Goal: Book appointment/travel/reservation

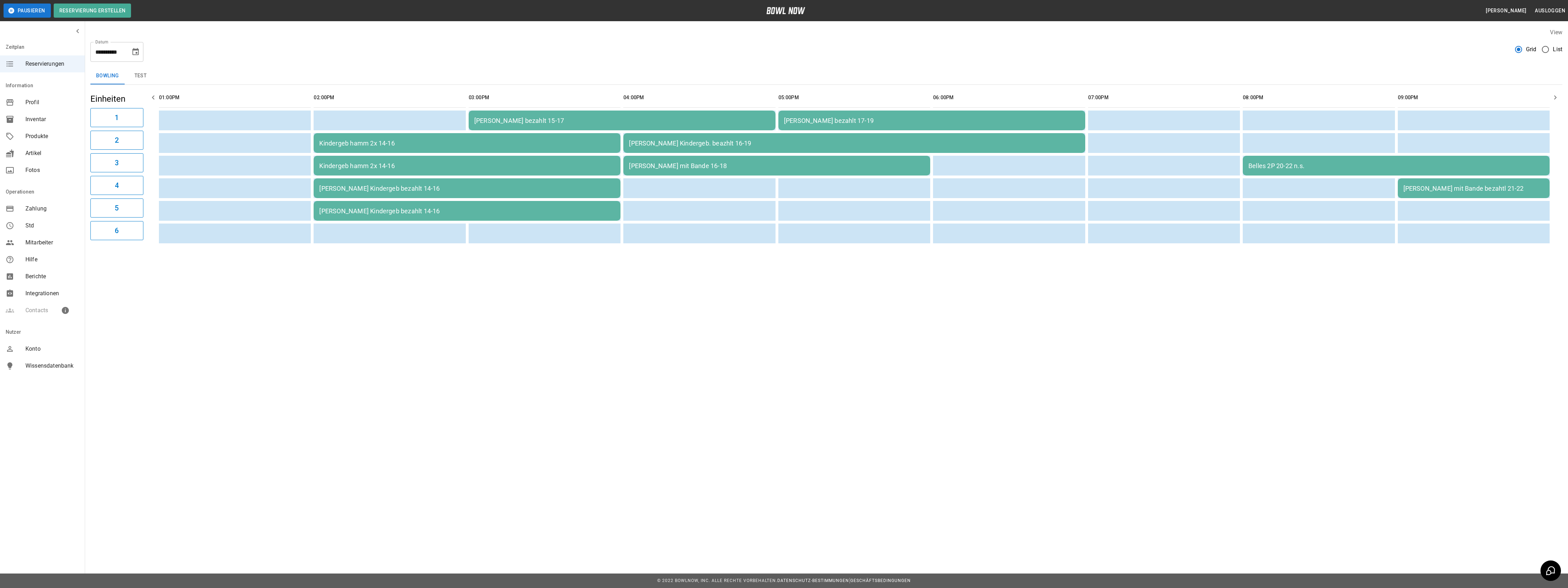
click at [139, 54] on icon "Choose date, selected date is 12. Okt. 2025" at bounding box center [136, 52] width 9 height 9
click at [152, 71] on icon "Next month" at bounding box center [153, 73] width 9 height 9
click at [150, 128] on button "16" at bounding box center [149, 128] width 13 height 13
type input "**********"
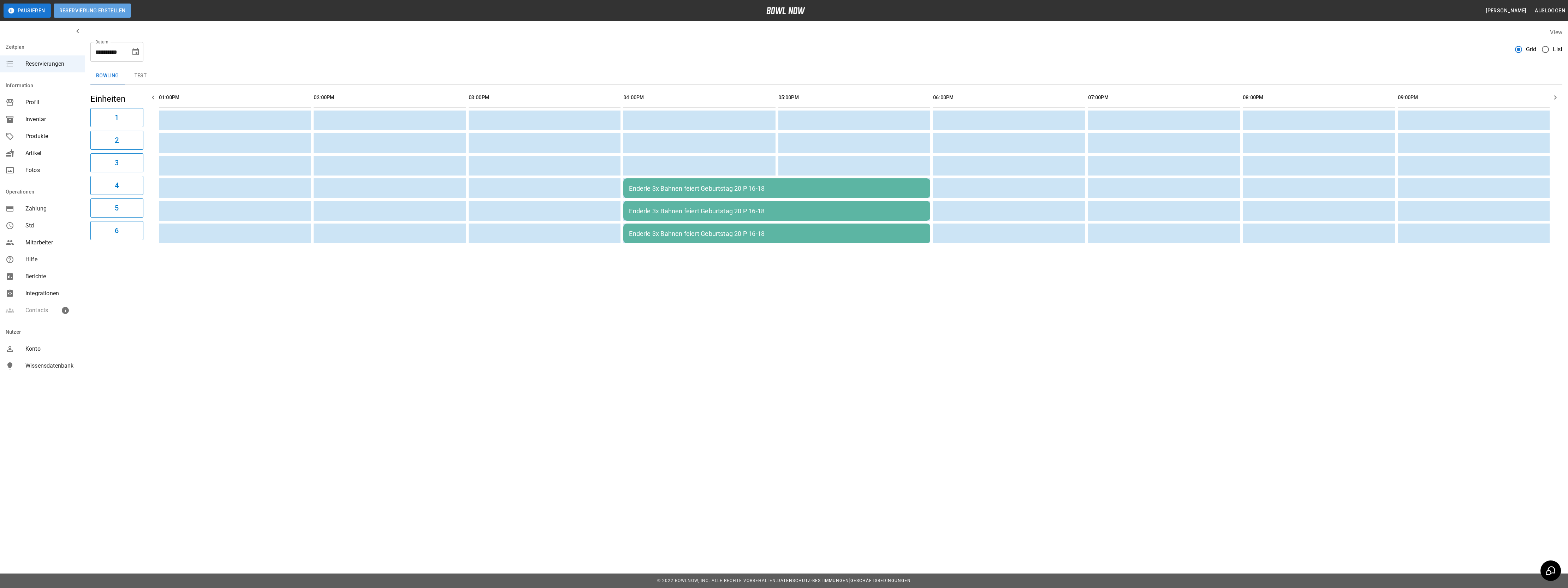
click at [118, 12] on button "Reservierung erstellen" at bounding box center [93, 10] width 78 height 14
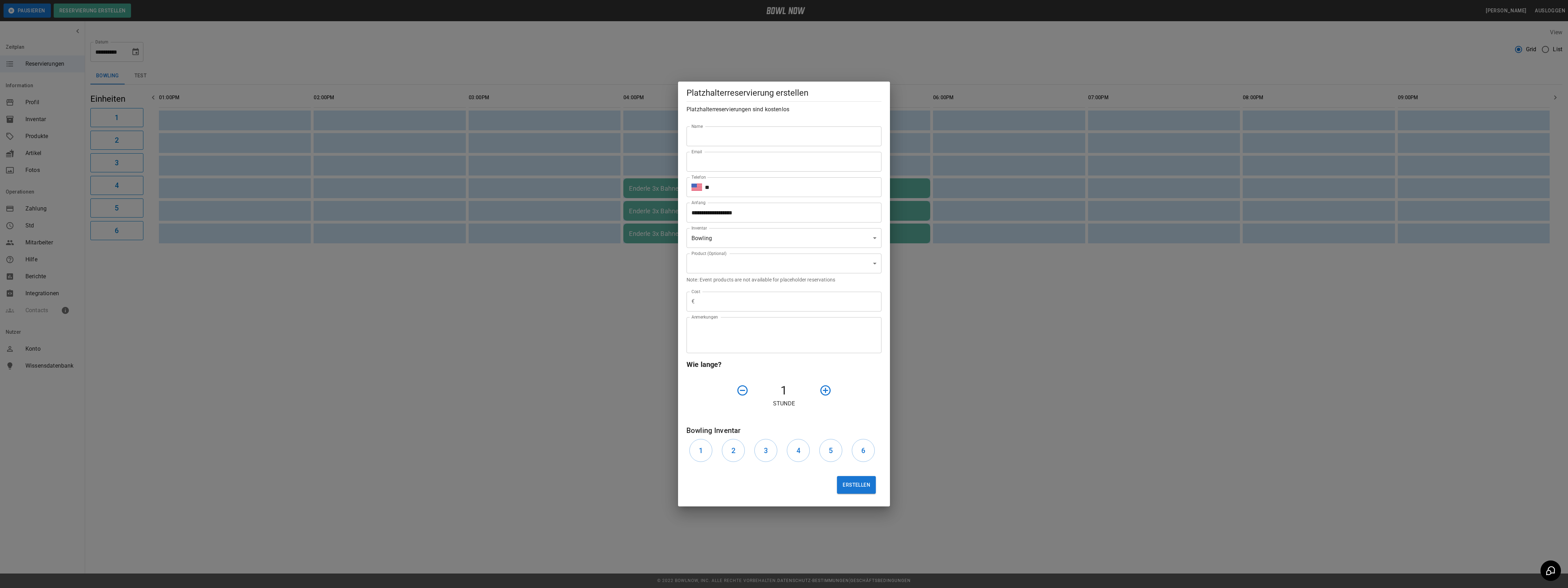
type input "**********"
type input "*******"
click at [719, 215] on input "**********" at bounding box center [782, 212] width 190 height 19
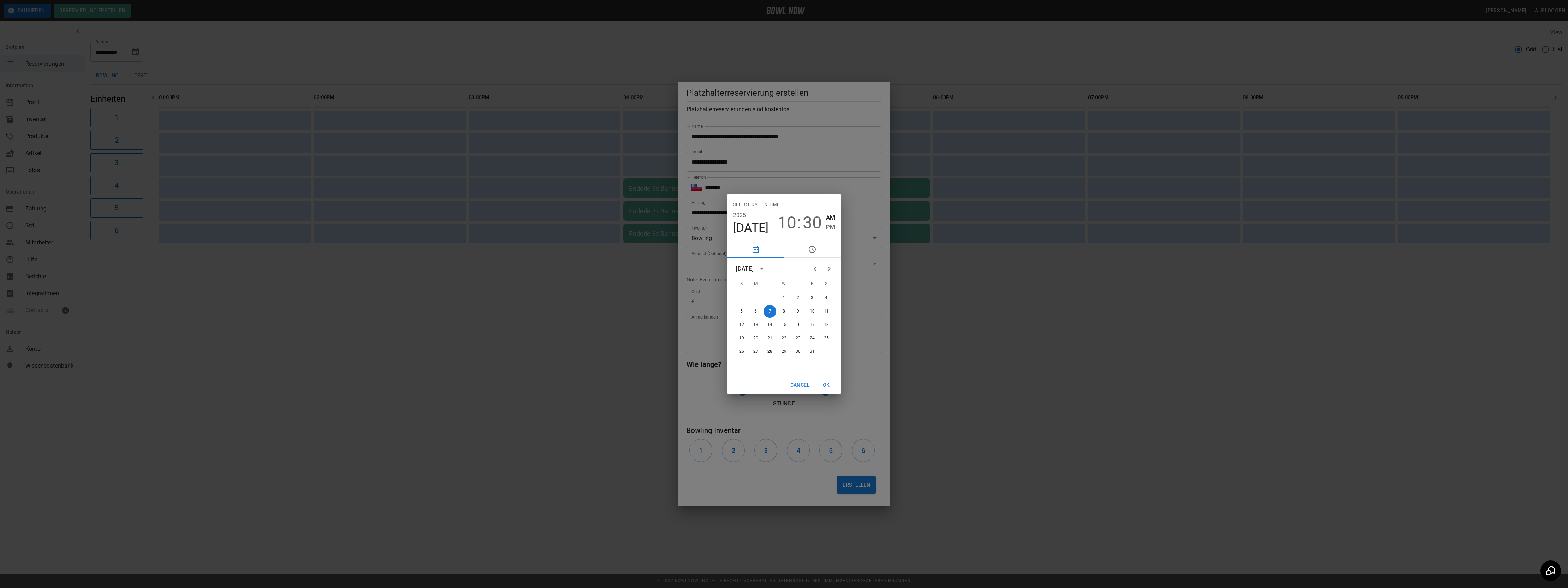
click at [827, 270] on icon "Next month" at bounding box center [829, 269] width 9 height 9
click at [740, 338] on button "16" at bounding box center [741, 338] width 13 height 13
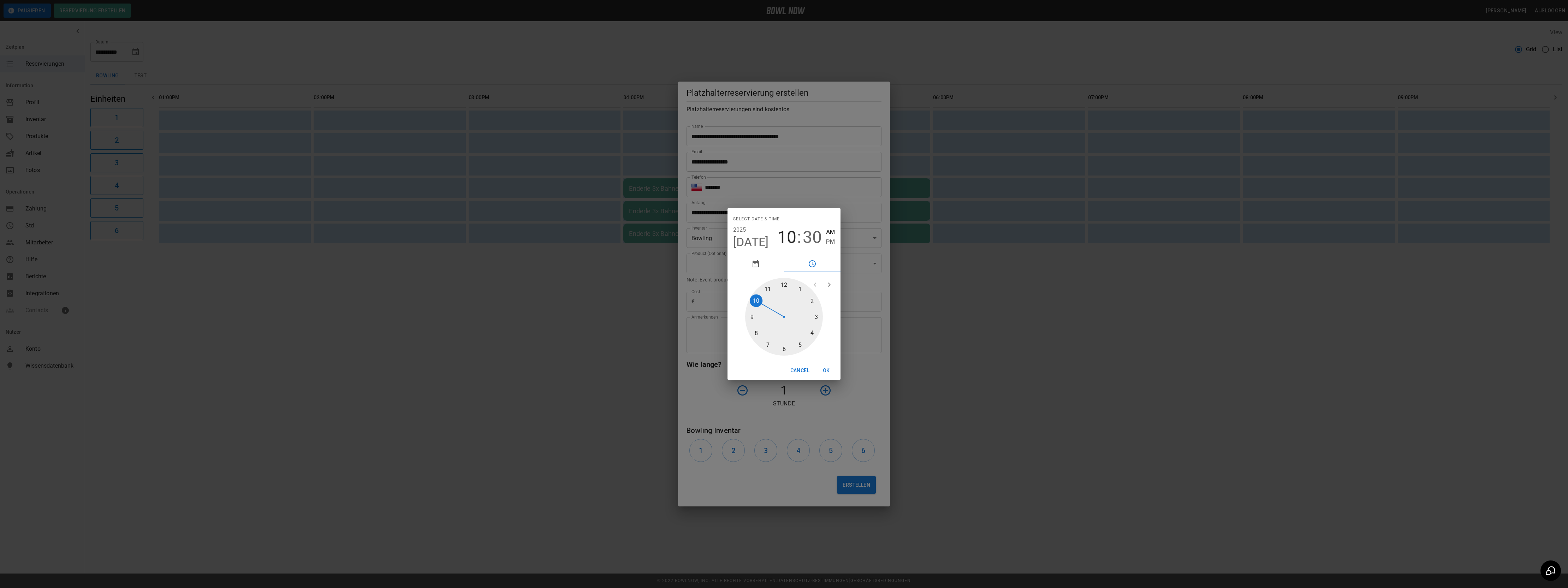
click at [812, 334] on div at bounding box center [784, 317] width 78 height 78
click at [782, 280] on div at bounding box center [784, 317] width 78 height 78
click at [828, 242] on span "PM" at bounding box center [830, 242] width 9 height 10
type input "**********"
click at [828, 375] on button "OK" at bounding box center [826, 370] width 23 height 13
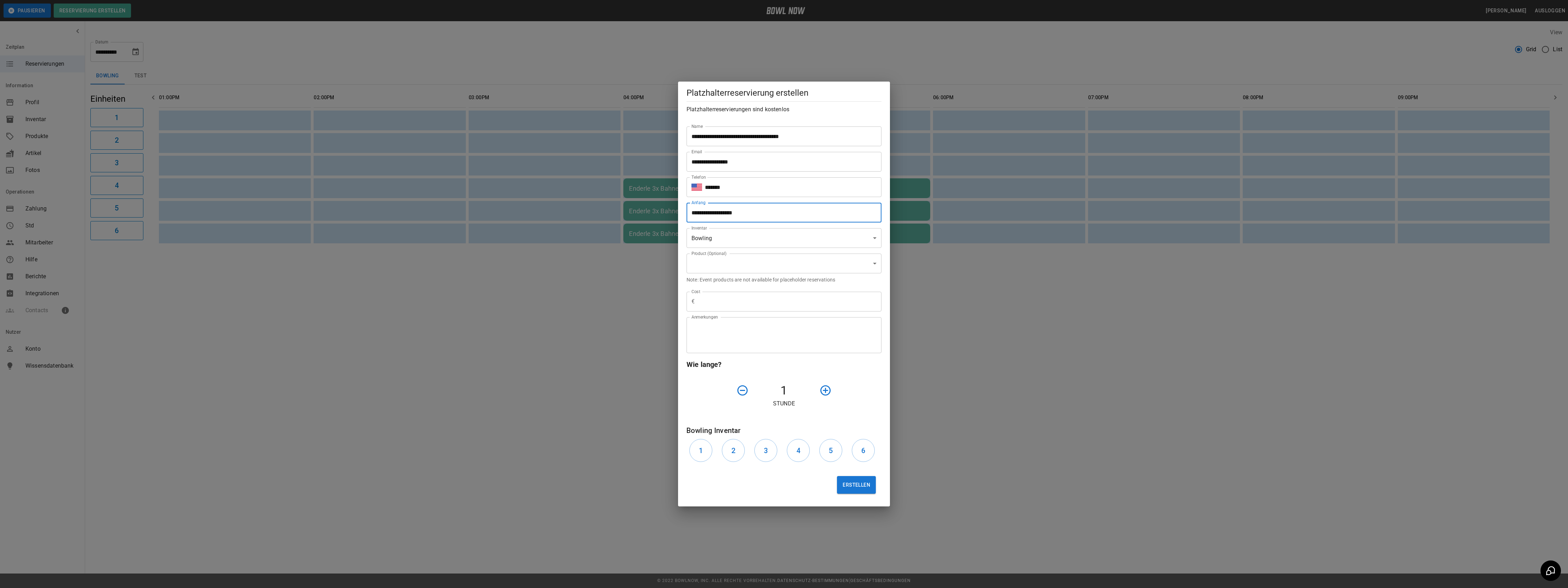
click at [827, 397] on icon "button" at bounding box center [825, 390] width 12 height 12
click at [828, 394] on icon "button" at bounding box center [825, 390] width 12 height 12
click at [761, 448] on button "3" at bounding box center [766, 450] width 23 height 23
click at [852, 488] on button "Erstellen" at bounding box center [856, 485] width 39 height 18
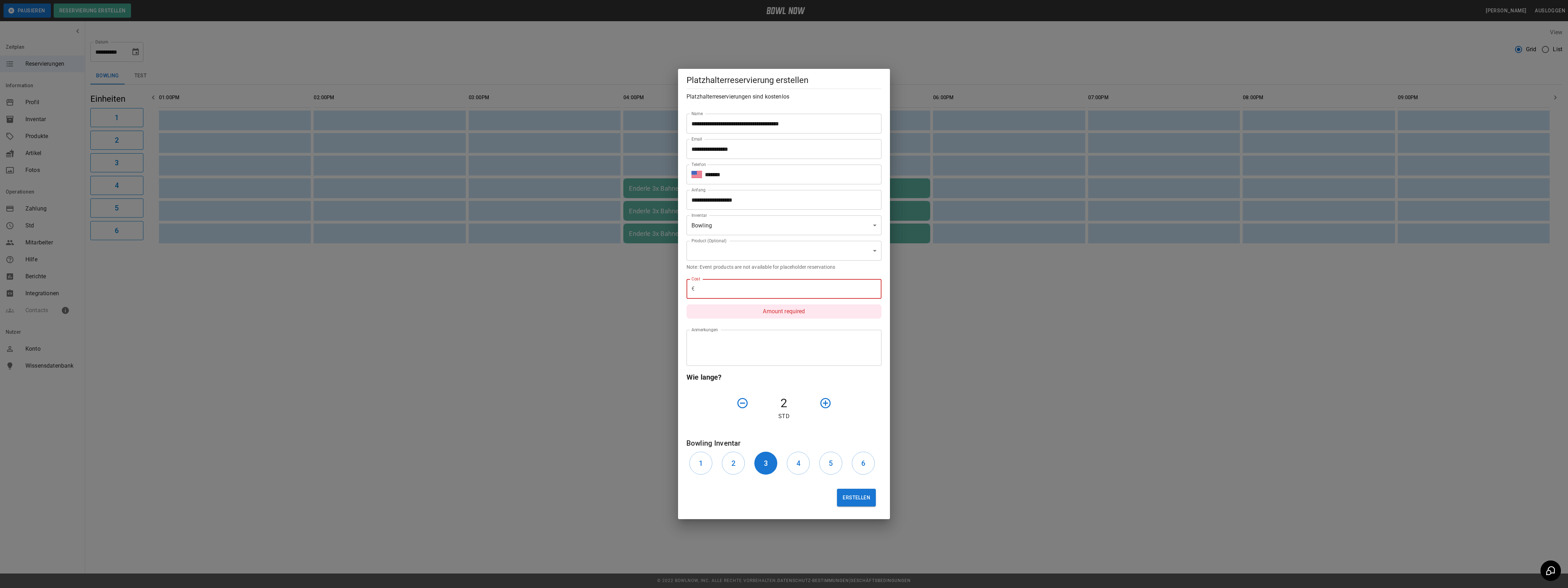
click at [709, 285] on input "text" at bounding box center [789, 289] width 184 height 19
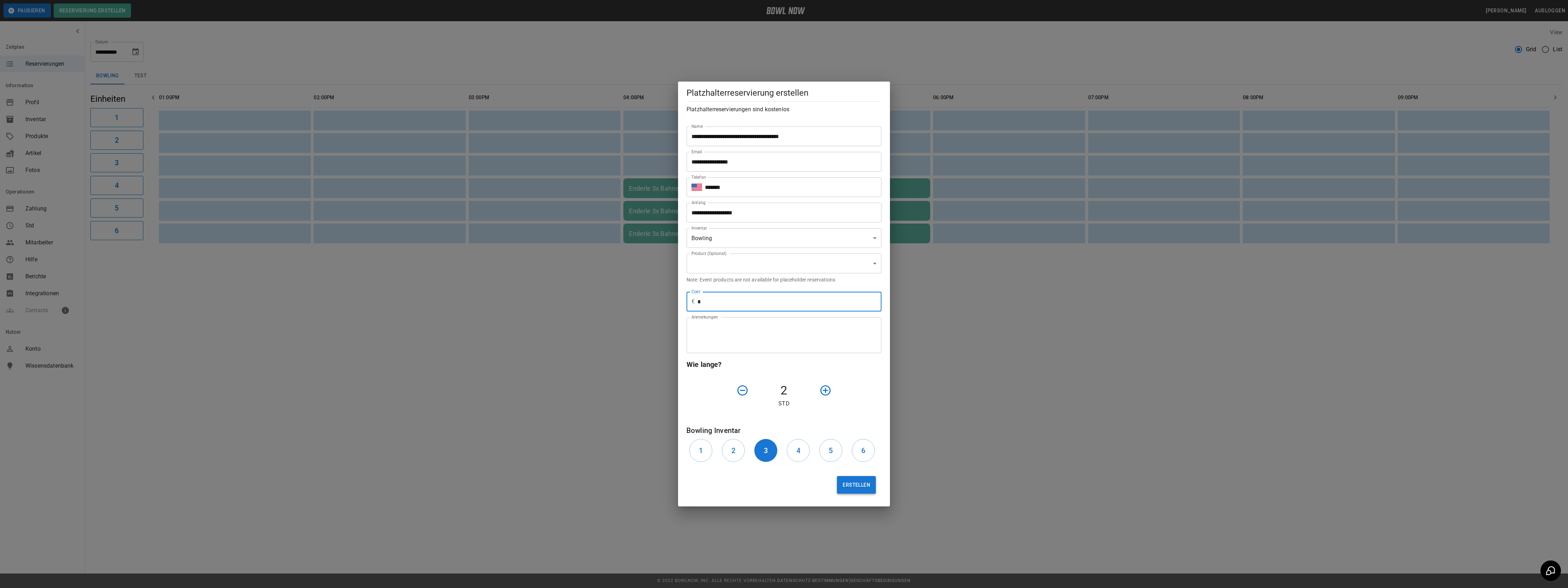
type input "*"
click at [849, 483] on button "Erstellen" at bounding box center [856, 485] width 39 height 18
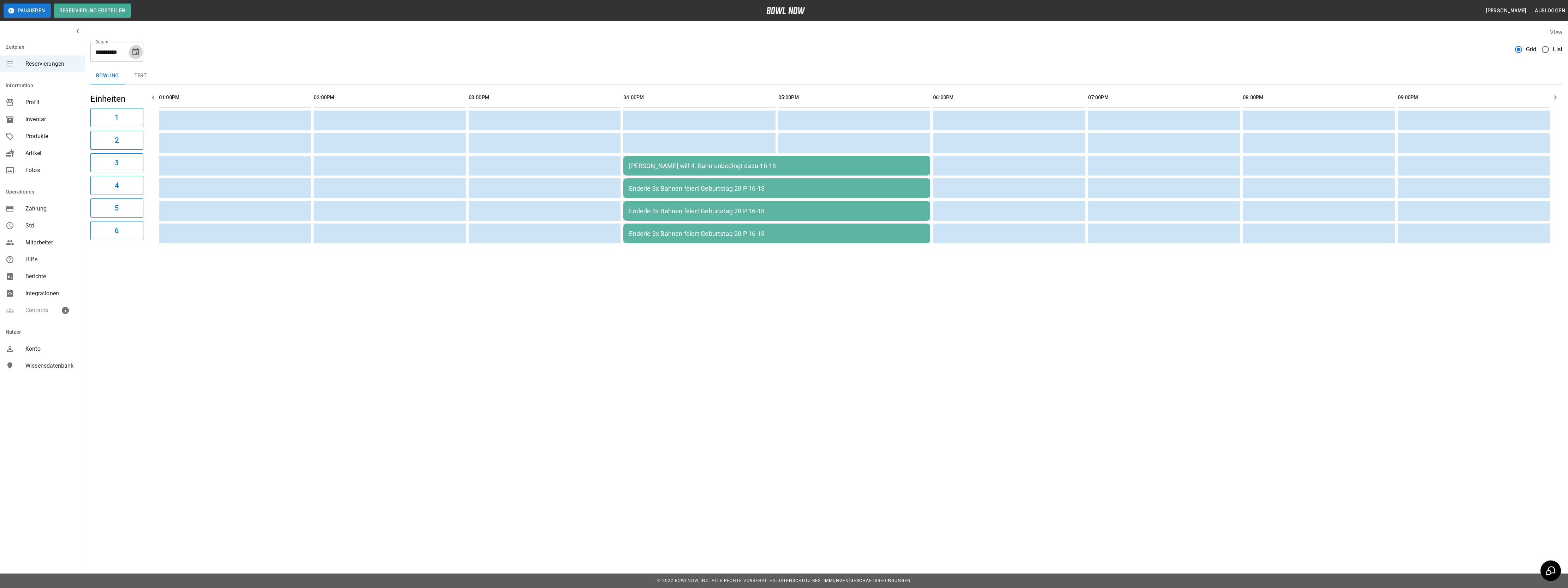
click at [133, 51] on icon "Choose date, selected date is 16. Nov. 2025" at bounding box center [136, 52] width 9 height 9
click at [131, 69] on icon "Previous month" at bounding box center [135, 73] width 9 height 9
click at [104, 131] on button "16" at bounding box center [107, 128] width 13 height 13
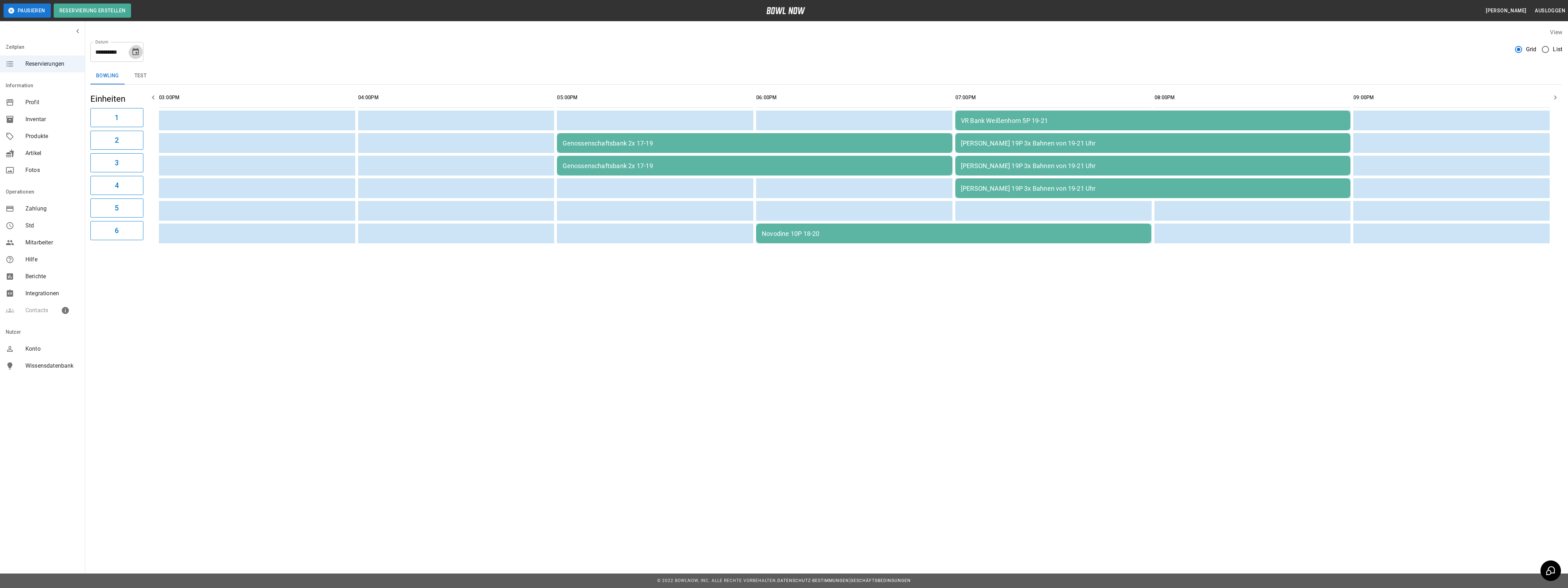
click at [133, 52] on icon "Choose date, selected date is 16. Okt. 2025" at bounding box center [136, 52] width 9 height 9
click at [122, 128] on button "17" at bounding box center [121, 128] width 13 height 13
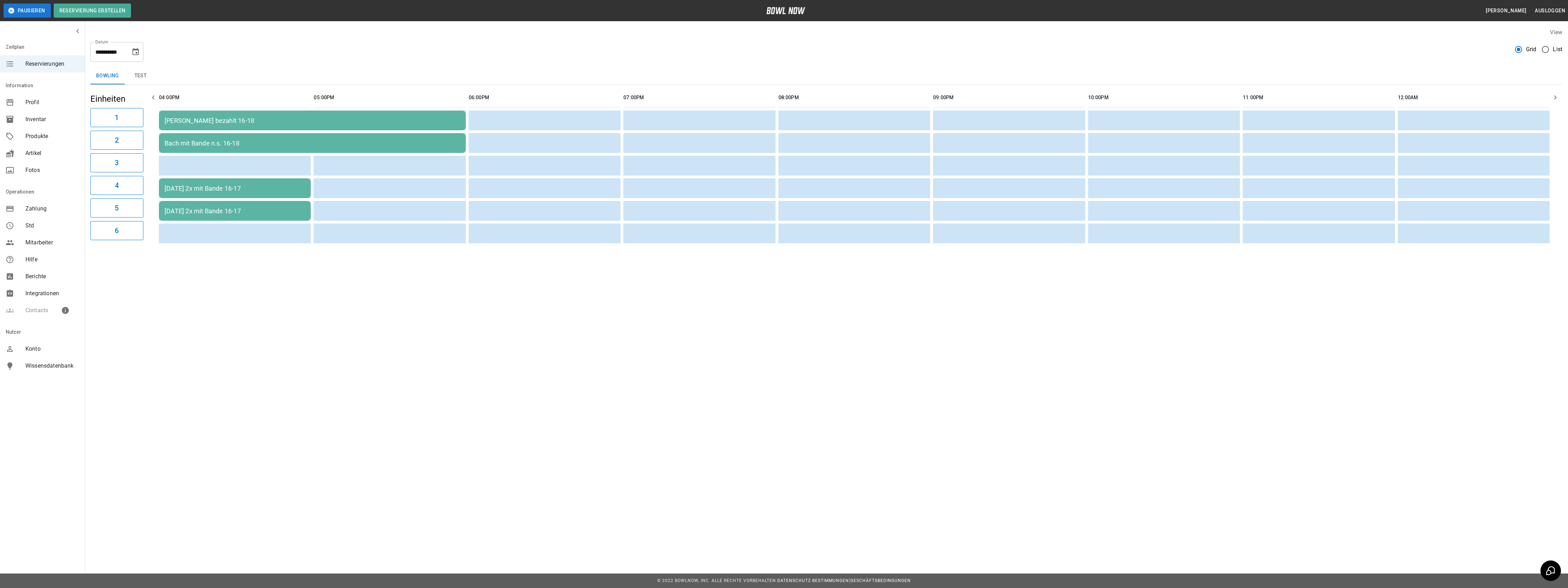
click at [136, 52] on icon "Choose date, selected date is 17. Okt. 2025" at bounding box center [136, 52] width 6 height 7
click at [149, 69] on icon "Next month" at bounding box center [153, 73] width 9 height 9
click at [136, 128] on button "15" at bounding box center [135, 128] width 13 height 13
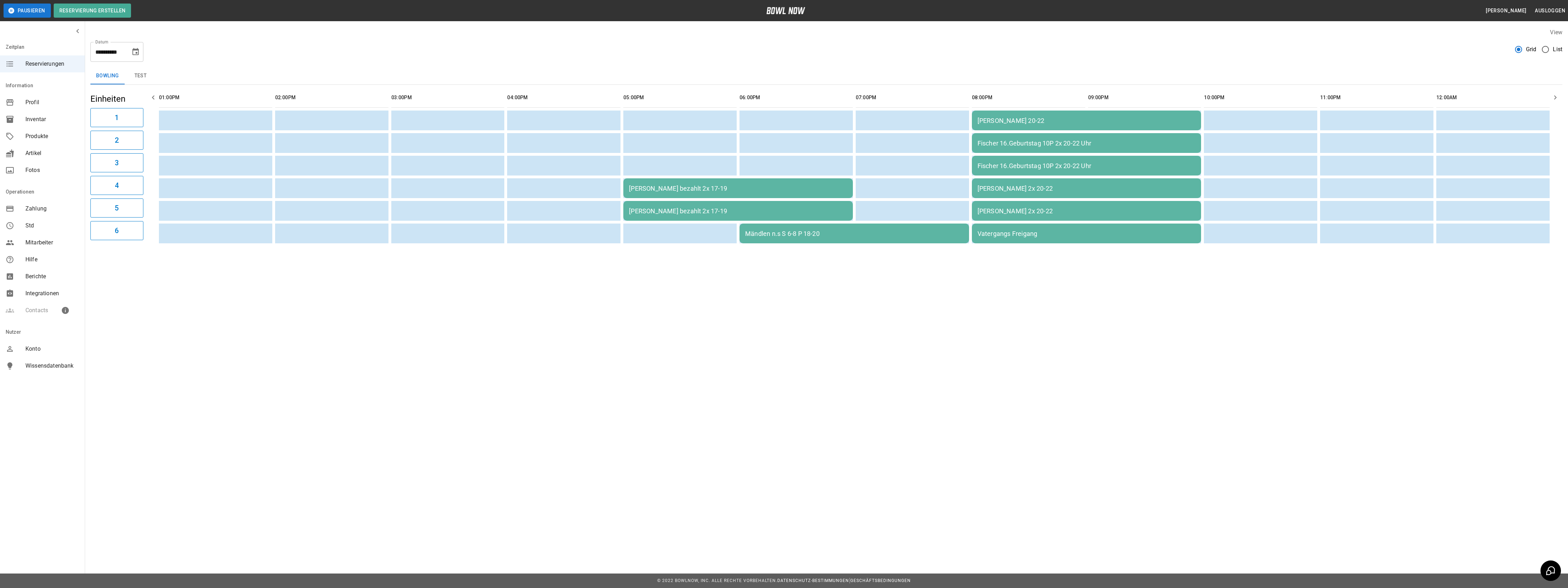
type input "**********"
click at [503, 10] on div "Pausieren Reservierung erstellen" at bounding box center [317, 10] width 626 height 14
